Goal: Check status: Check status

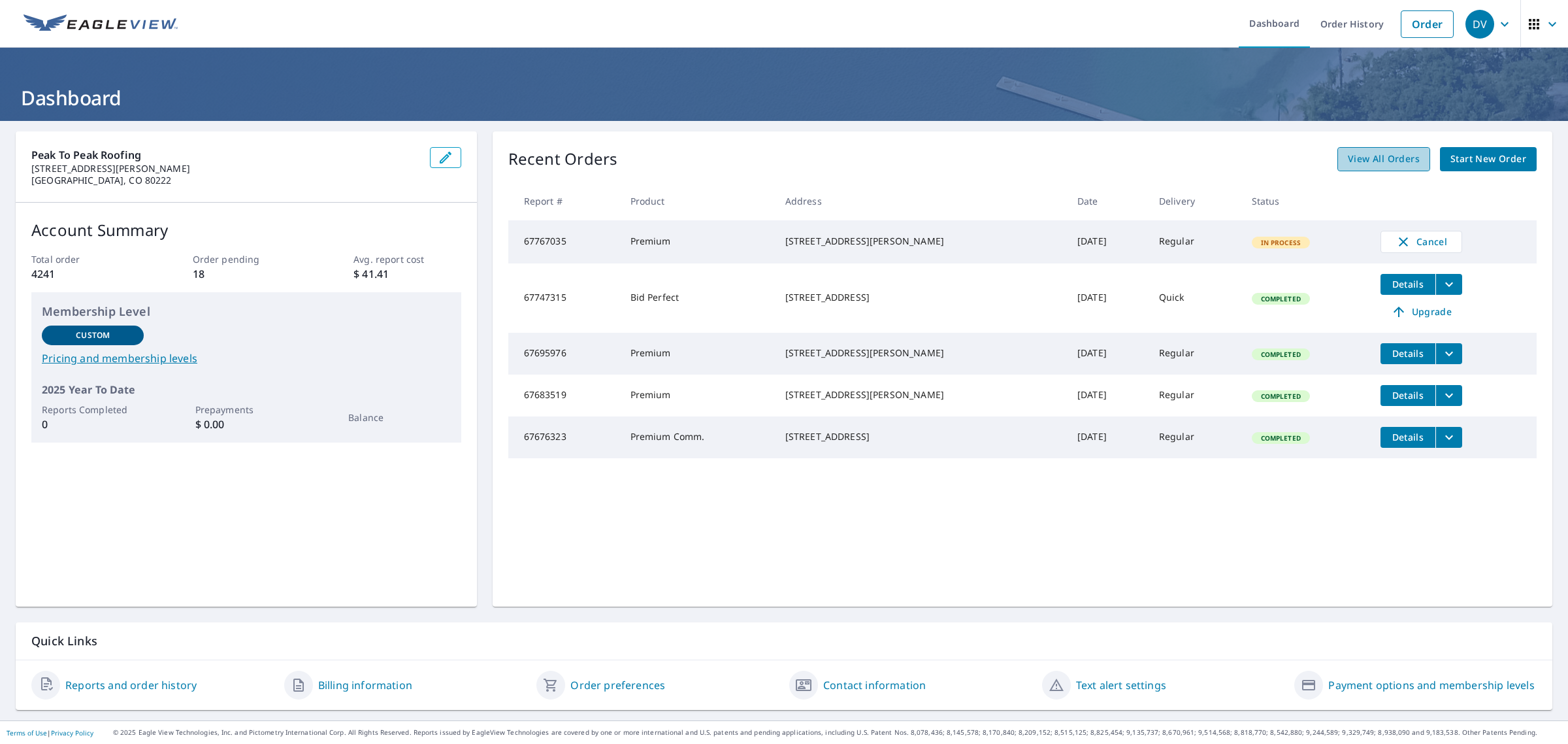
click at [1369, 164] on span "View All Orders" at bounding box center [1383, 159] width 72 height 17
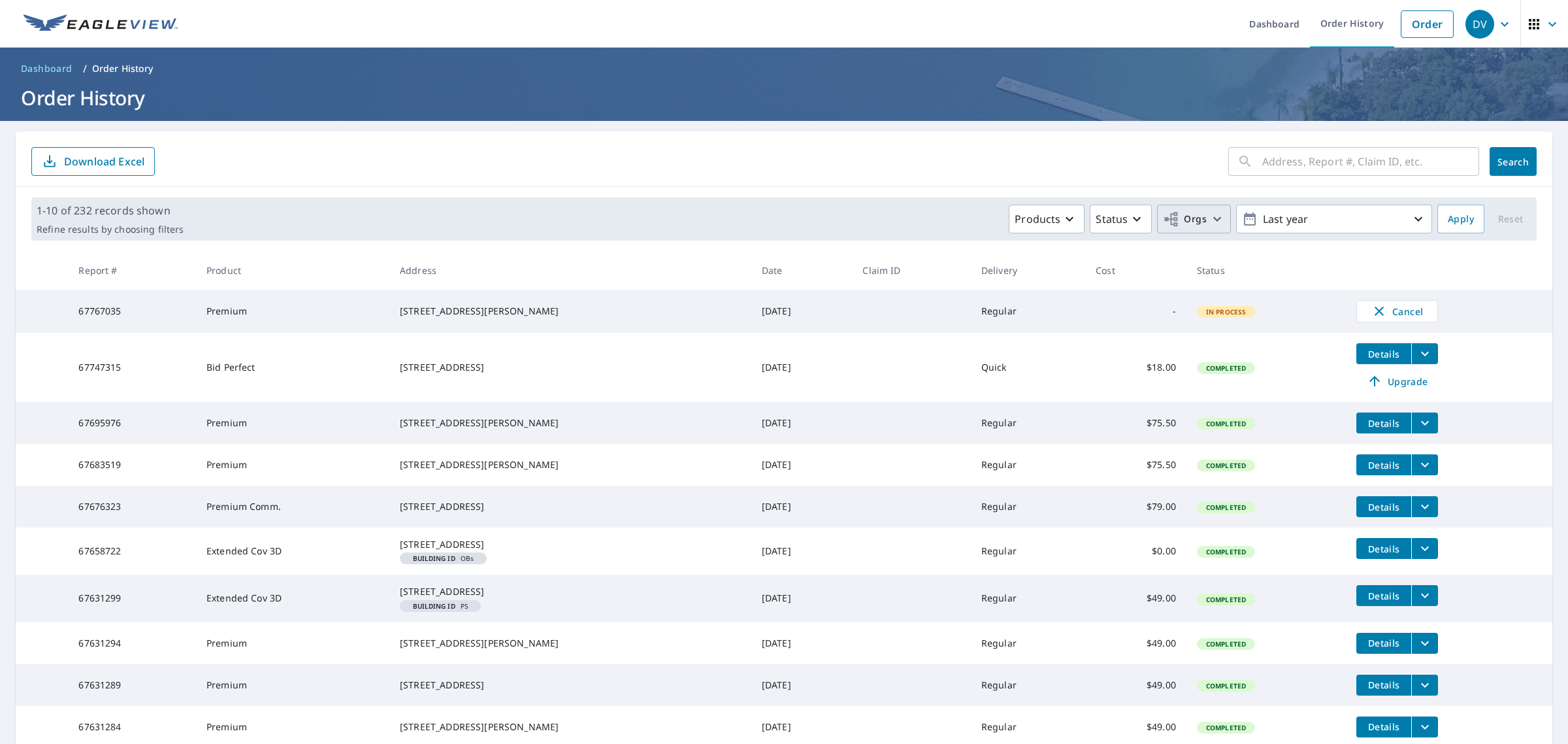
click at [1181, 221] on span "Orgs" at bounding box center [1184, 220] width 44 height 17
drag, startPoint x: 924, startPoint y: 290, endPoint x: 960, endPoint y: 284, distance: 36.5
click at [924, 291] on input "Peak to Peak Roofing - [PERSON_NAME] Affiliated Members" at bounding box center [927, 302] width 16 height 32
checkbox input "true"
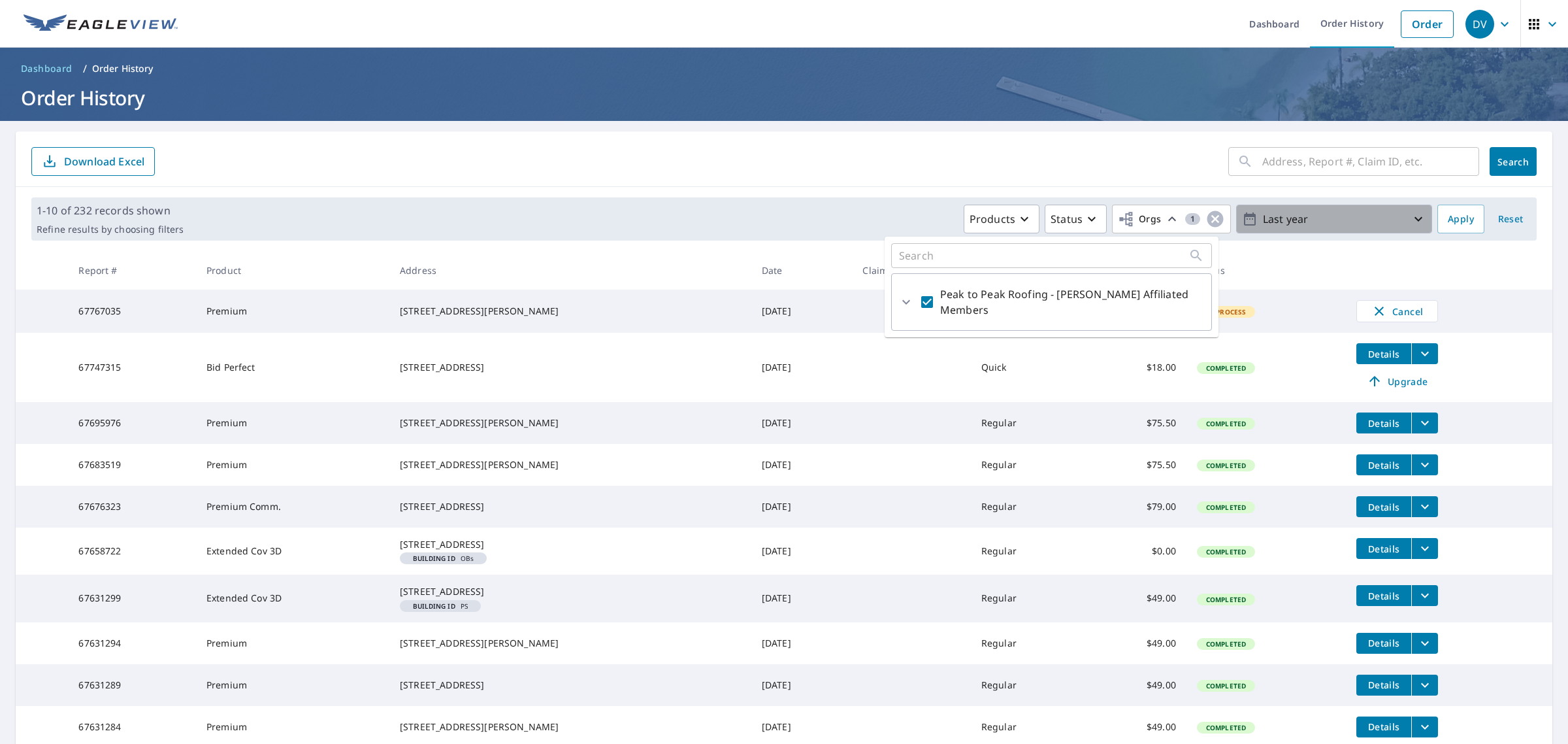
click at [1411, 216] on icon "button" at bounding box center [1417, 219] width 16 height 16
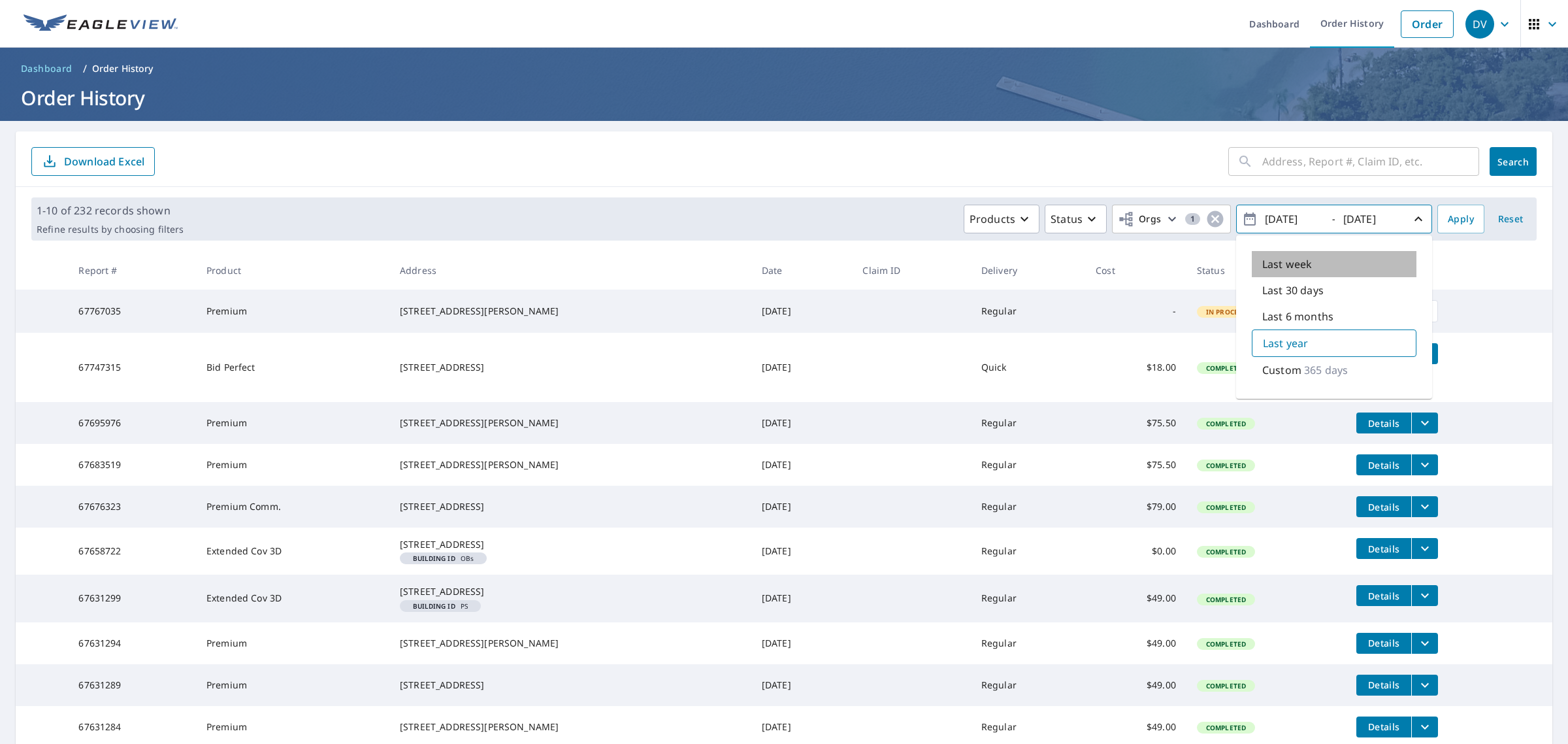
click at [1298, 258] on p "Last week" at bounding box center [1286, 264] width 49 height 16
type input "[DATE]"
click at [1451, 217] on span "Apply" at bounding box center [1461, 220] width 26 height 17
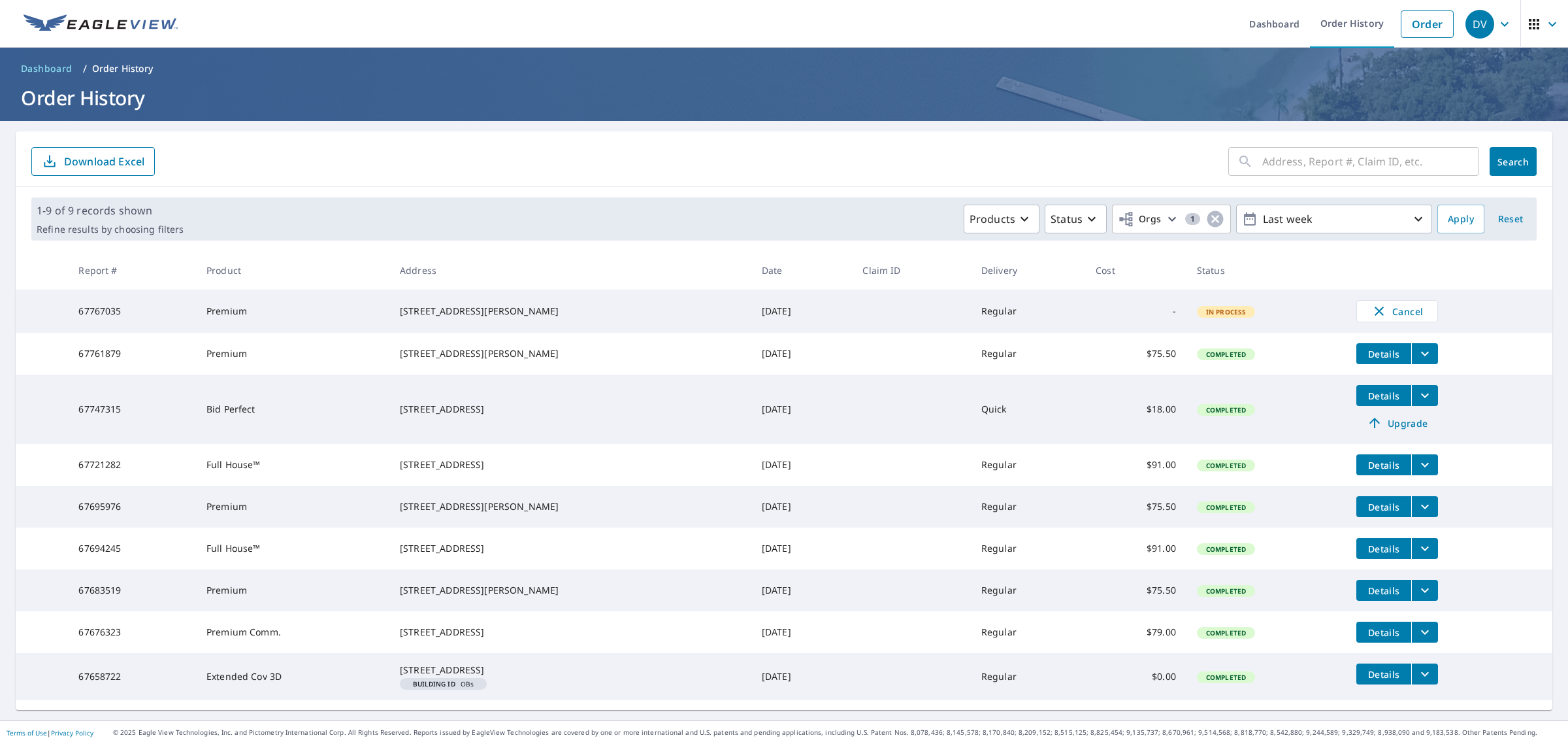
click at [105, 569] on td "67694245" at bounding box center [131, 548] width 127 height 42
copy td "67694245"
drag, startPoint x: 409, startPoint y: 566, endPoint x: 583, endPoint y: 587, distance: 175.3
click at [583, 569] on td "[STREET_ADDRESS]" at bounding box center [570, 548] width 362 height 42
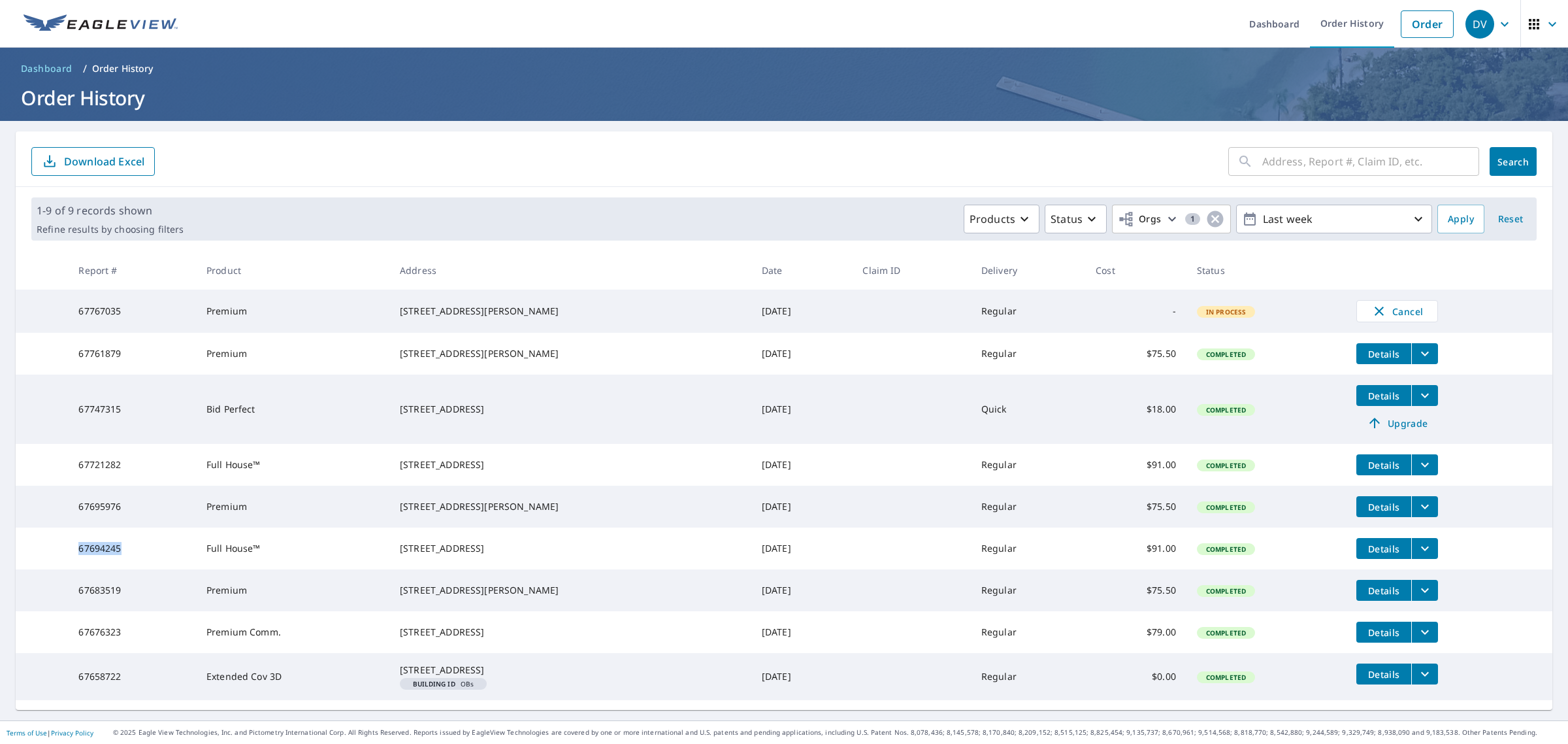
copy div "[STREET_ADDRESS]"
